Goal: Transaction & Acquisition: Book appointment/travel/reservation

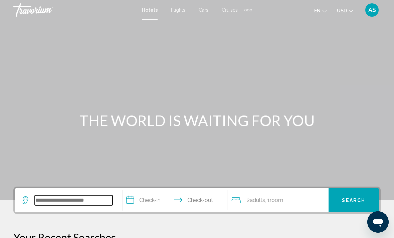
click at [92, 201] on input "Search widget" at bounding box center [74, 200] width 78 height 10
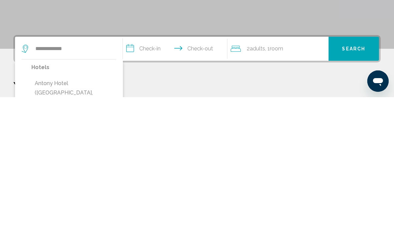
click at [91, 218] on button "Antony Hotel ([GEOGRAPHIC_DATA], [GEOGRAPHIC_DATA])" at bounding box center [73, 233] width 85 height 31
type input "**********"
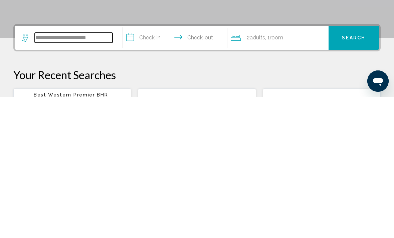
scroll to position [24, 0]
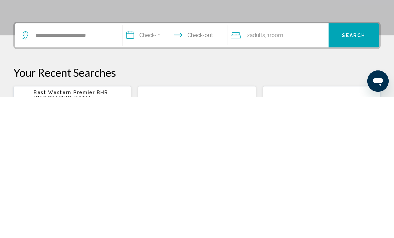
click at [148, 164] on input "**********" at bounding box center [176, 177] width 107 height 26
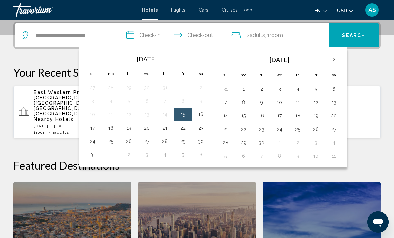
click at [202, 117] on button "16" at bounding box center [201, 114] width 11 height 9
click at [183, 117] on button "15" at bounding box center [183, 114] width 11 height 9
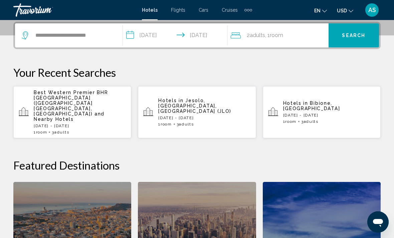
click at [160, 38] on input "**********" at bounding box center [176, 36] width 107 height 26
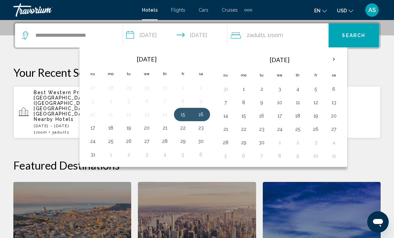
click at [183, 118] on button "15" at bounding box center [183, 114] width 11 height 9
click at [111, 129] on button "18" at bounding box center [110, 127] width 11 height 9
type input "**********"
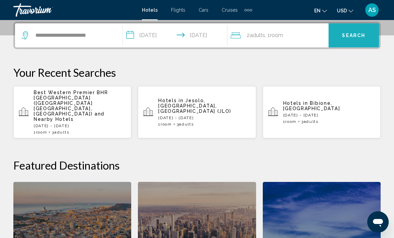
click at [359, 36] on span "Search" at bounding box center [353, 35] width 23 height 5
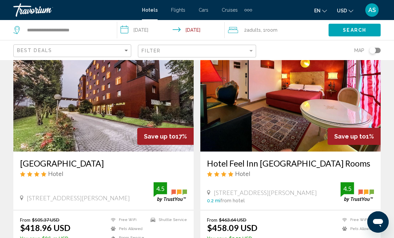
scroll to position [40, 0]
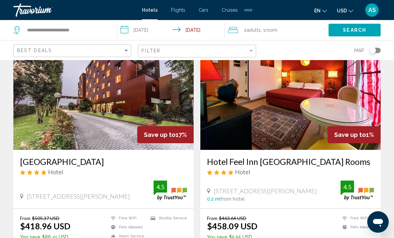
click at [149, 130] on div "Save up to 17%" at bounding box center [165, 134] width 56 height 17
click at [152, 125] on img "Main content" at bounding box center [103, 96] width 180 height 107
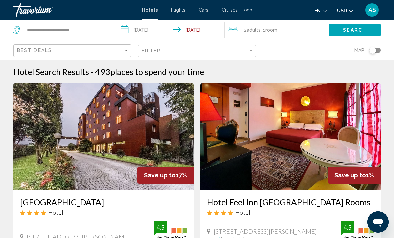
click at [269, 28] on span "Room" at bounding box center [271, 29] width 12 height 5
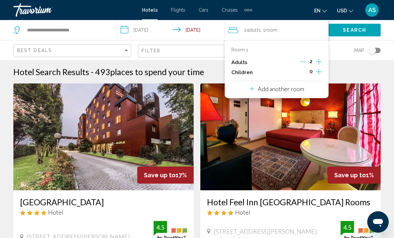
click at [321, 59] on icon "Increment adults" at bounding box center [319, 62] width 6 height 8
click at [355, 29] on span "Search" at bounding box center [354, 30] width 23 height 5
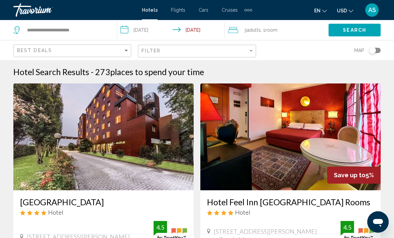
click at [155, 148] on img "Main content" at bounding box center [103, 136] width 180 height 107
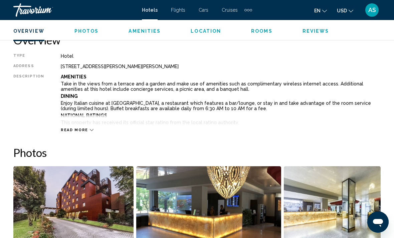
scroll to position [337, 0]
click at [351, 10] on icon "Change currency" at bounding box center [350, 11] width 5 height 5
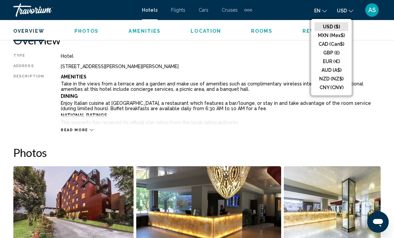
click at [335, 59] on button "EUR (€)" at bounding box center [331, 61] width 34 height 9
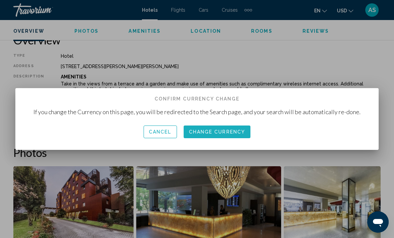
click at [220, 132] on span "Change Currency" at bounding box center [217, 131] width 56 height 5
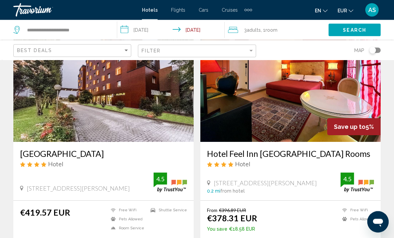
scroll to position [48, 0]
click at [160, 111] on img "Main content" at bounding box center [103, 88] width 180 height 107
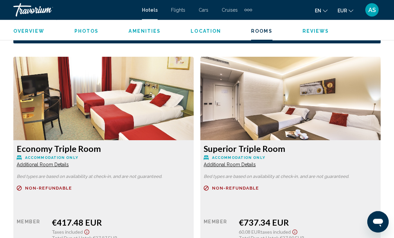
scroll to position [1006, 0]
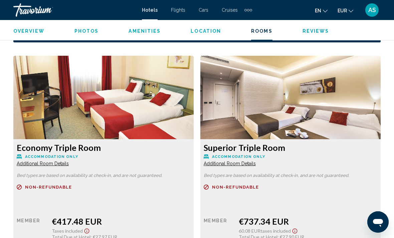
click at [26, 148] on h3 "Economy Triple Room" at bounding box center [104, 147] width 174 height 10
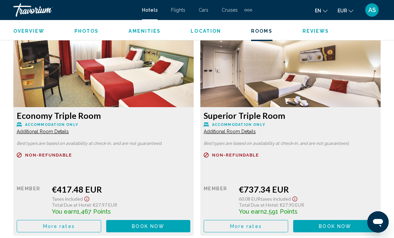
scroll to position [1038, 0]
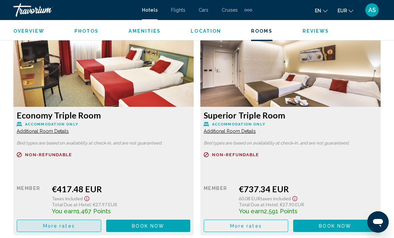
click at [35, 224] on button "More rates" at bounding box center [59, 226] width 84 height 12
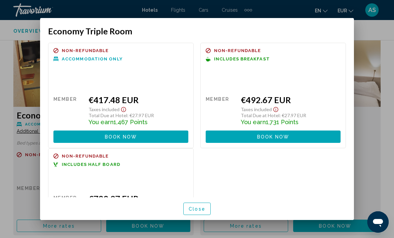
click at [19, 126] on div at bounding box center [197, 119] width 394 height 238
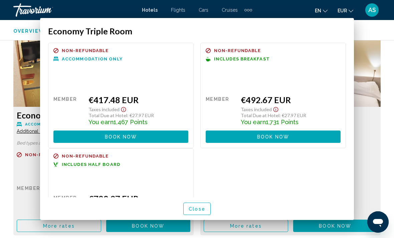
scroll to position [1038, 0]
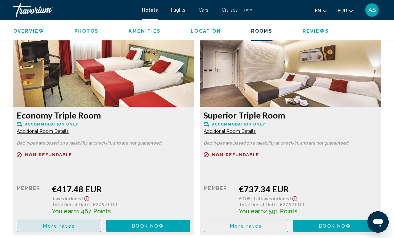
click at [40, 223] on button "More rates" at bounding box center [59, 226] width 84 height 12
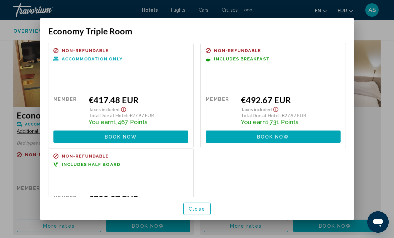
click at [22, 122] on div at bounding box center [197, 119] width 394 height 238
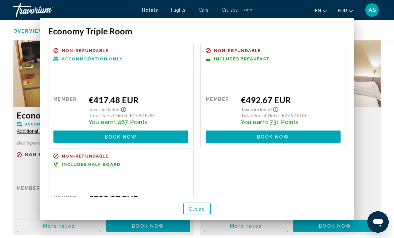
scroll to position [1038, 0]
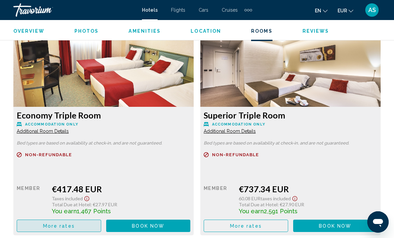
click at [63, 230] on button "More rates" at bounding box center [59, 226] width 84 height 12
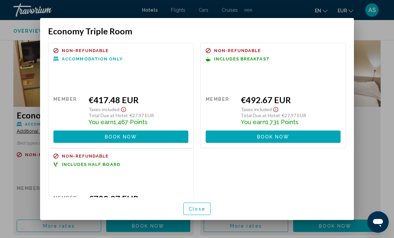
click at [17, 111] on div at bounding box center [197, 119] width 394 height 238
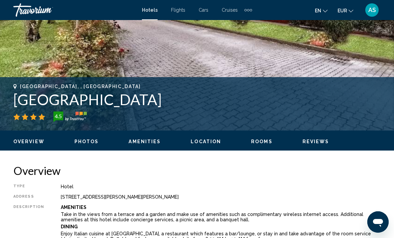
scroll to position [206, 0]
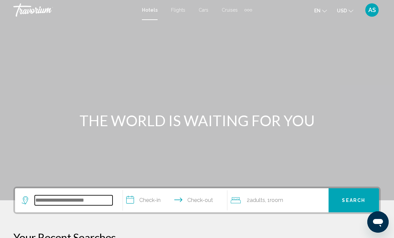
click at [72, 197] on input "Search widget" at bounding box center [74, 200] width 78 height 10
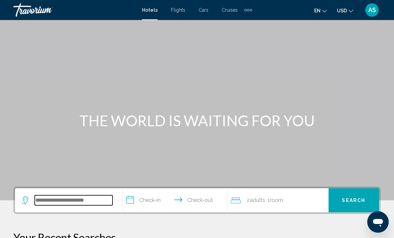
scroll to position [11, 0]
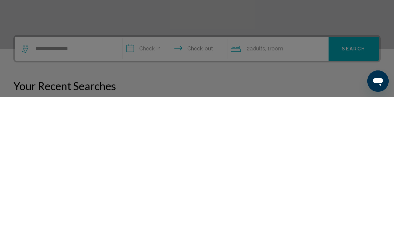
click at [102, 87] on div at bounding box center [197, 119] width 394 height 238
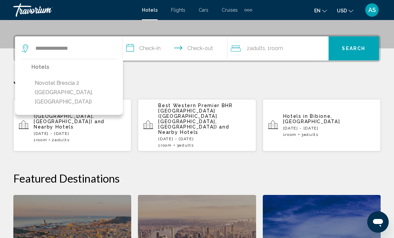
click at [90, 85] on button "Novotel Brescia 2 ([GEOGRAPHIC_DATA], [GEOGRAPHIC_DATA])" at bounding box center [73, 92] width 85 height 31
type input "**********"
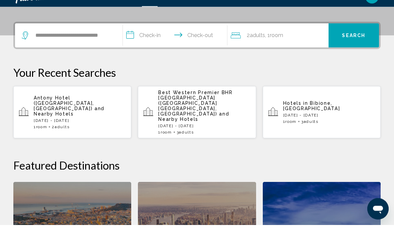
click at [150, 40] on input "**********" at bounding box center [176, 50] width 107 height 26
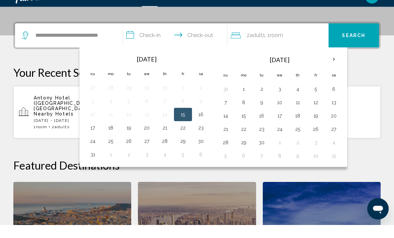
scroll to position [165, 0]
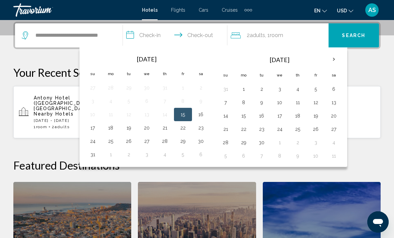
click at [185, 114] on button "15" at bounding box center [183, 114] width 11 height 9
click at [115, 127] on button "18" at bounding box center [110, 127] width 11 height 9
type input "**********"
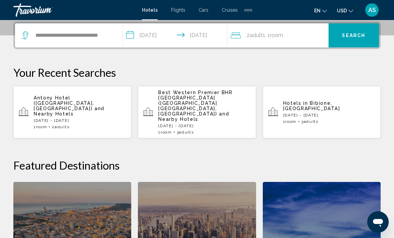
click at [271, 35] on span ", 1 Room rooms" at bounding box center [274, 35] width 18 height 9
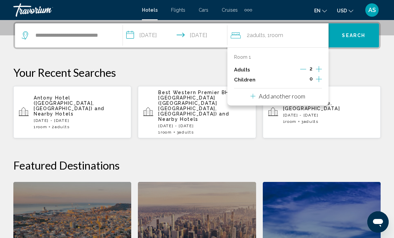
click at [321, 69] on icon "Increment adults" at bounding box center [319, 69] width 6 height 8
click at [355, 37] on span "Search" at bounding box center [353, 35] width 23 height 5
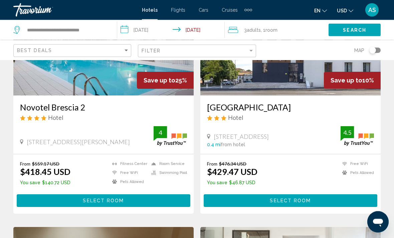
scroll to position [95, 0]
click at [113, 86] on img "Main content" at bounding box center [103, 42] width 180 height 107
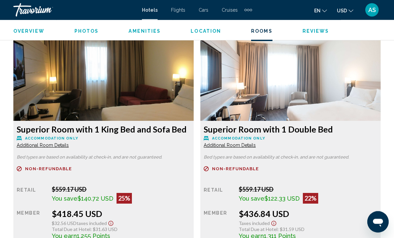
scroll to position [1024, 0]
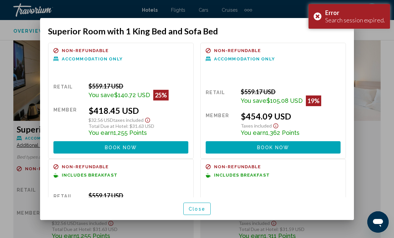
click at [372, 70] on div at bounding box center [197, 119] width 394 height 238
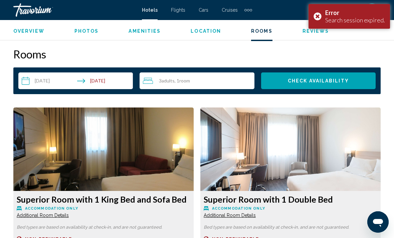
scroll to position [948, 0]
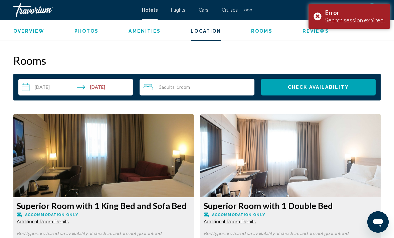
click at [320, 20] on div "Error Search session expired." at bounding box center [348, 16] width 81 height 25
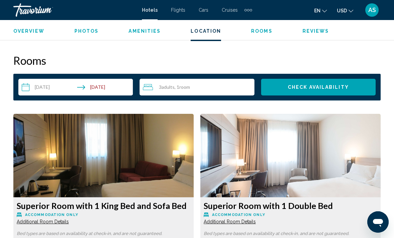
click at [346, 14] on button "USD USD ($) MXN (Mex$) CAD (Can$) GBP (£) EUR (€) AUD (A$) NZD (NZ$) CNY (CN¥)" at bounding box center [345, 11] width 16 height 10
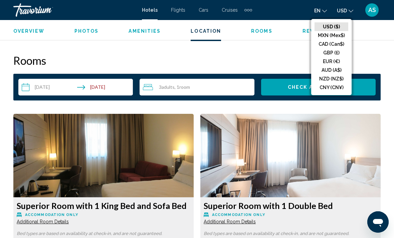
click at [339, 64] on button "EUR (€)" at bounding box center [331, 61] width 34 height 9
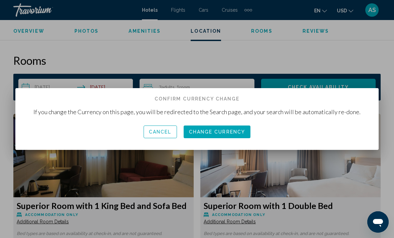
scroll to position [0, 0]
click at [232, 132] on span "Change Currency" at bounding box center [217, 131] width 56 height 5
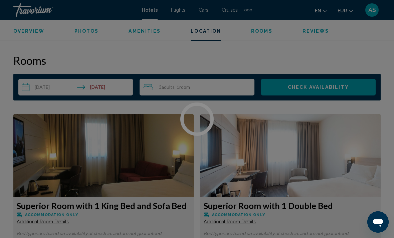
scroll to position [31, 0]
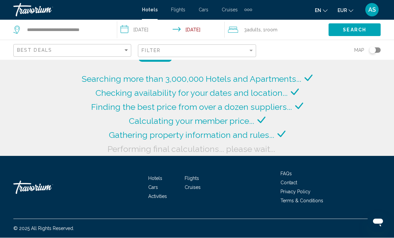
scroll to position [21, 0]
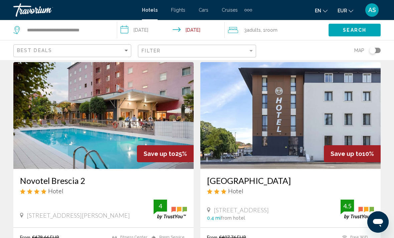
click at [51, 154] on img "Main content" at bounding box center [103, 115] width 180 height 107
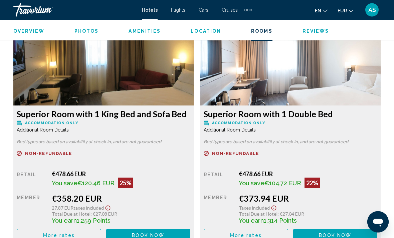
scroll to position [1033, 0]
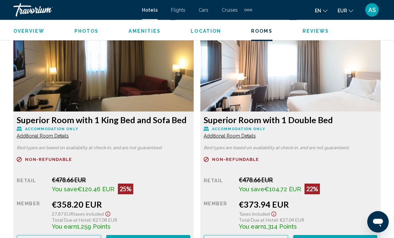
click at [37, 238] on button "More rates" at bounding box center [59, 241] width 84 height 12
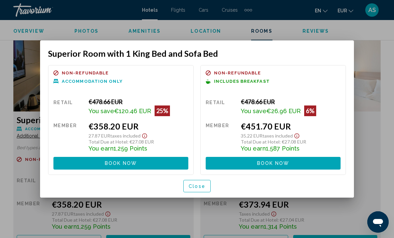
click at [20, 181] on div at bounding box center [197, 119] width 394 height 238
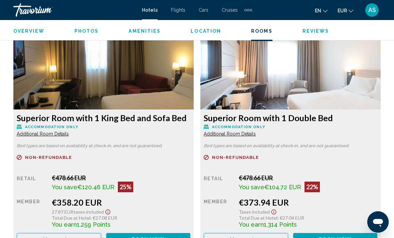
scroll to position [1035, 0]
click at [101, 238] on button "More rates" at bounding box center [59, 239] width 84 height 12
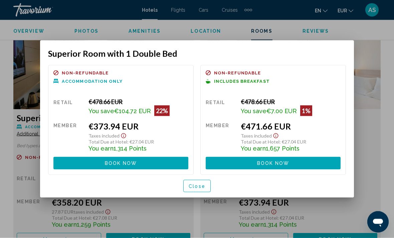
scroll to position [0, 0]
click at [28, 131] on div at bounding box center [197, 119] width 394 height 238
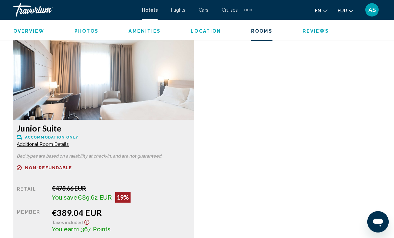
scroll to position [1256, 0]
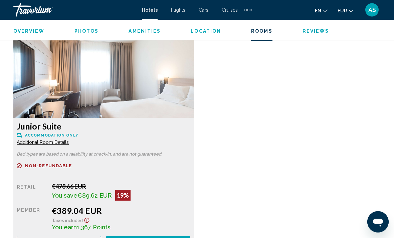
click at [51, 21] on span "More rates" at bounding box center [59, 18] width 32 height 5
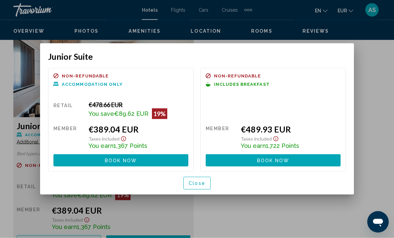
scroll to position [0, 0]
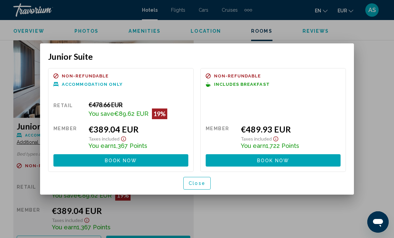
click at [200, 212] on div at bounding box center [197, 119] width 394 height 238
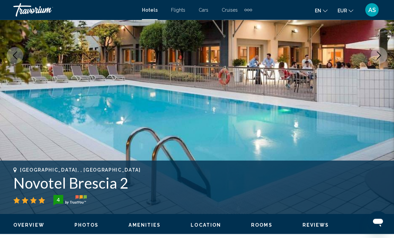
scroll to position [127, 0]
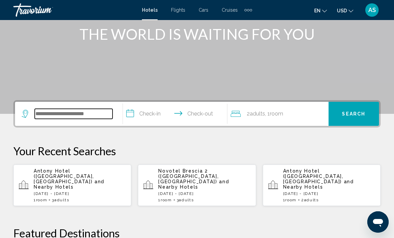
click at [85, 118] on input "Search widget" at bounding box center [74, 114] width 78 height 10
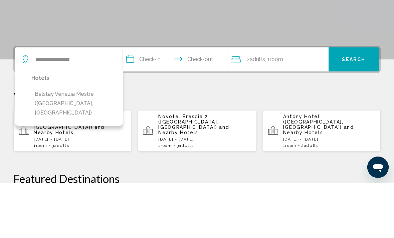
click at [86, 142] on button "Belstay Venezia Mestre ([GEOGRAPHIC_DATA], [GEOGRAPHIC_DATA])" at bounding box center [73, 157] width 85 height 31
type input "**********"
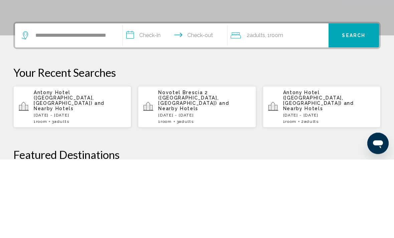
click at [153, 102] on input "**********" at bounding box center [176, 115] width 107 height 26
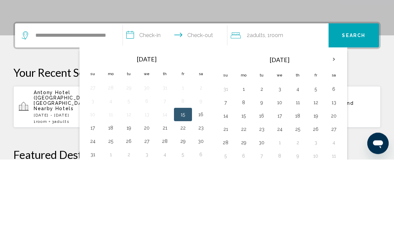
scroll to position [165, 0]
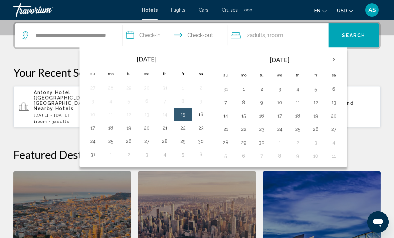
click at [183, 114] on button "15" at bounding box center [183, 114] width 11 height 9
click at [110, 129] on button "18" at bounding box center [110, 127] width 11 height 9
type input "**********"
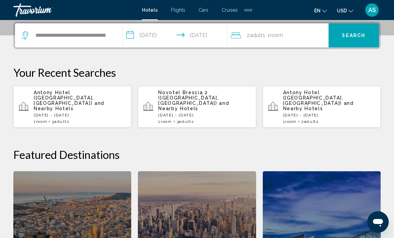
click at [276, 37] on span "Room" at bounding box center [276, 35] width 13 height 6
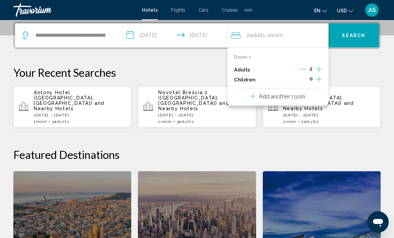
click at [321, 69] on icon "Increment adults" at bounding box center [319, 69] width 6 height 8
click at [350, 40] on button "Search" at bounding box center [353, 35] width 50 height 24
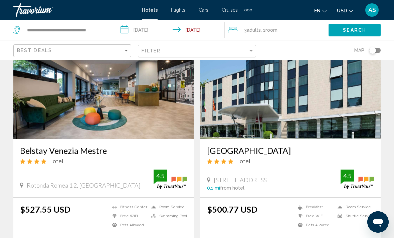
scroll to position [58, 0]
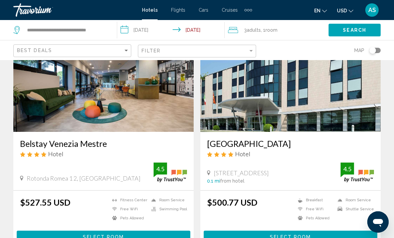
click at [135, 102] on img "Main content" at bounding box center [103, 78] width 180 height 107
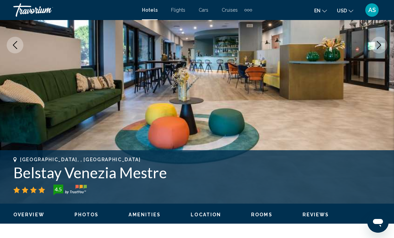
scroll to position [133, 0]
